Goal: Navigation & Orientation: Go to known website

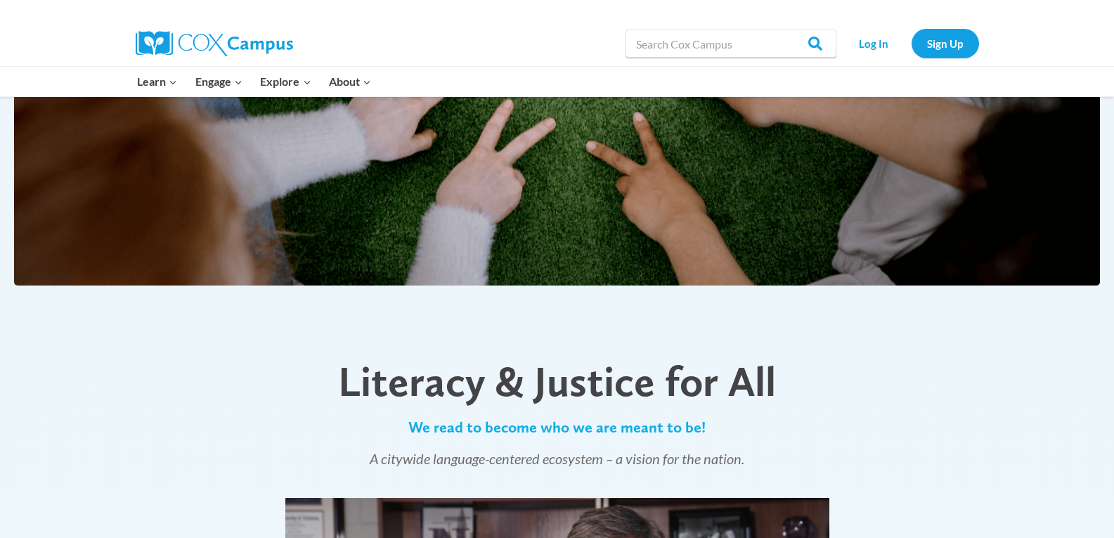
scroll to position [276, 0]
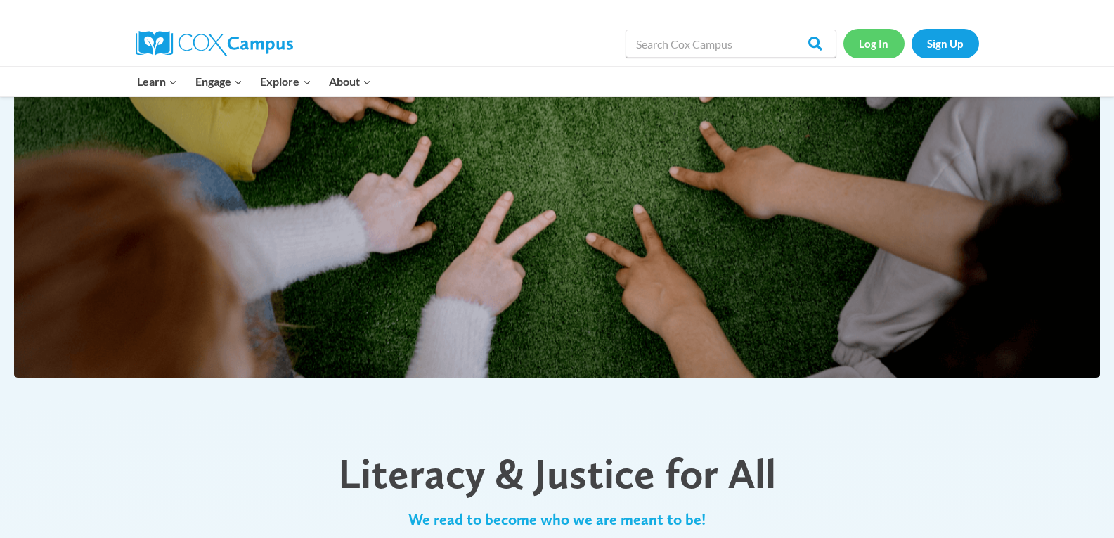
click at [869, 46] on link "Log In" at bounding box center [873, 43] width 61 height 29
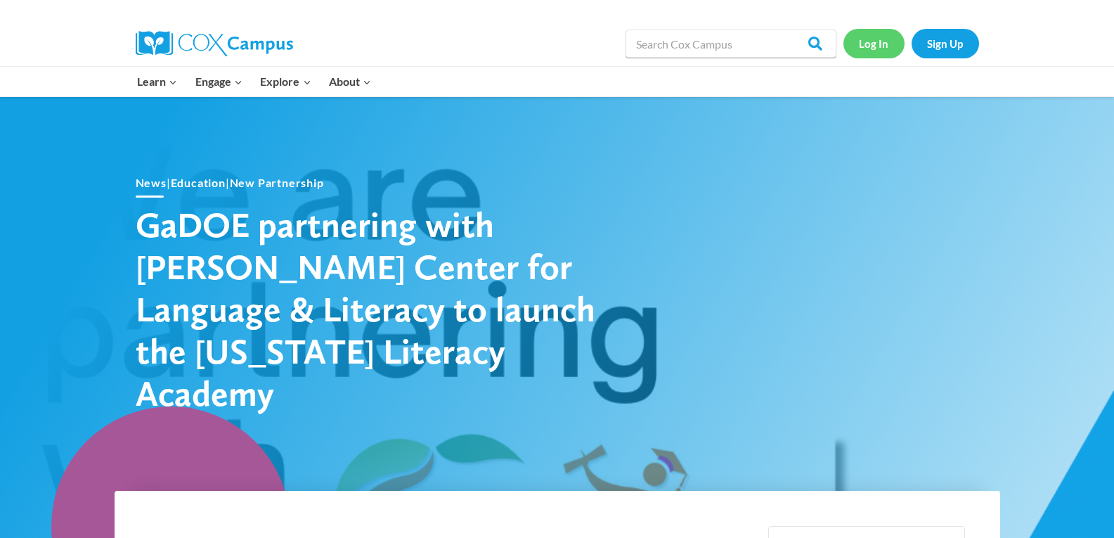
click at [879, 40] on link "Log In" at bounding box center [873, 43] width 61 height 29
